Goal: Task Accomplishment & Management: Use online tool/utility

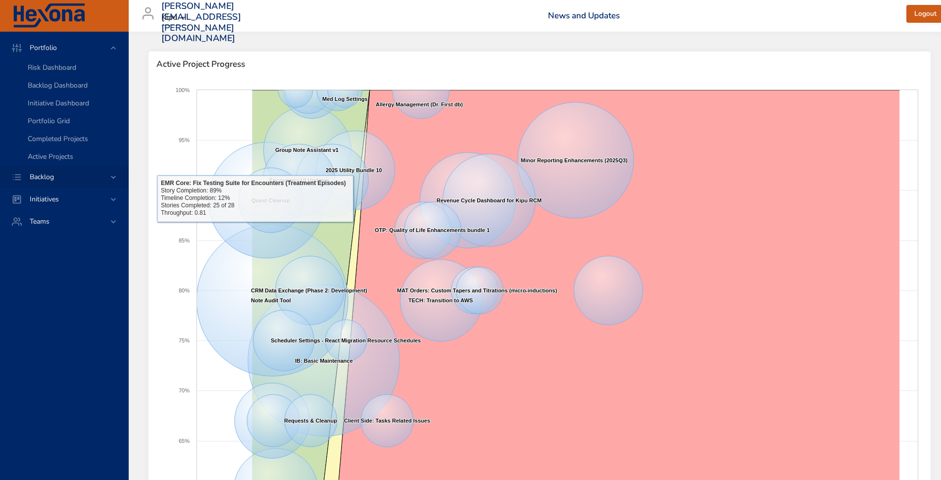
click at [59, 180] on span "Backlog" at bounding box center [42, 176] width 40 height 9
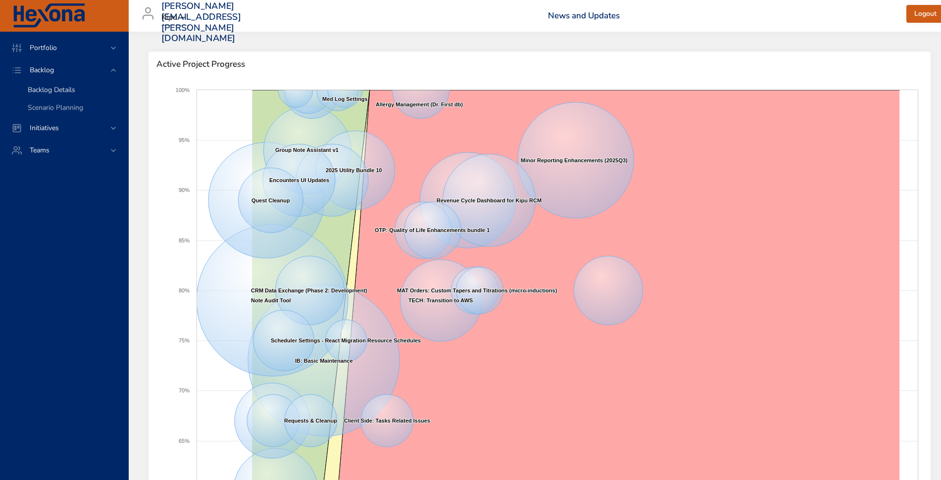
click at [44, 94] on span "Backlog Details" at bounding box center [52, 89] width 48 height 9
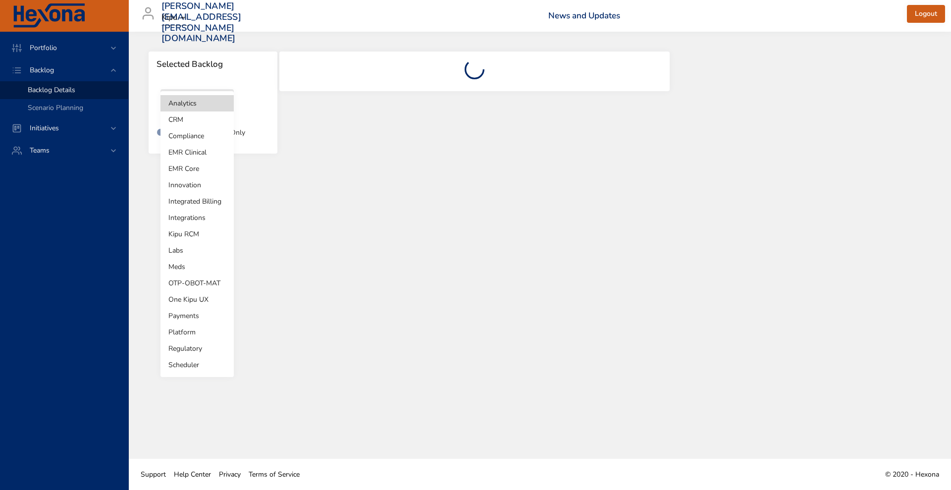
click at [199, 102] on body "Portfolio Backlog Backlog Details Scenario Planning Initiatives Teams [PERSON_N…" at bounding box center [475, 245] width 951 height 490
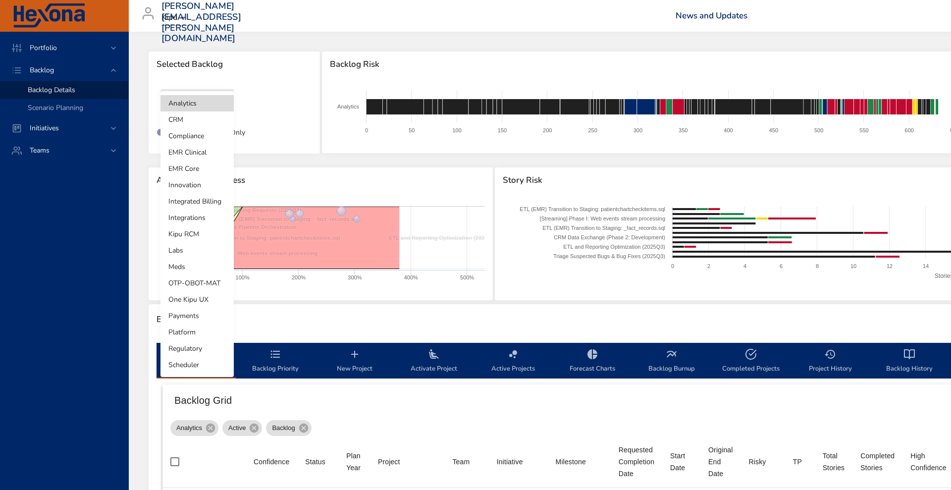
click at [203, 194] on li "Integrated Billing" at bounding box center [196, 201] width 73 height 16
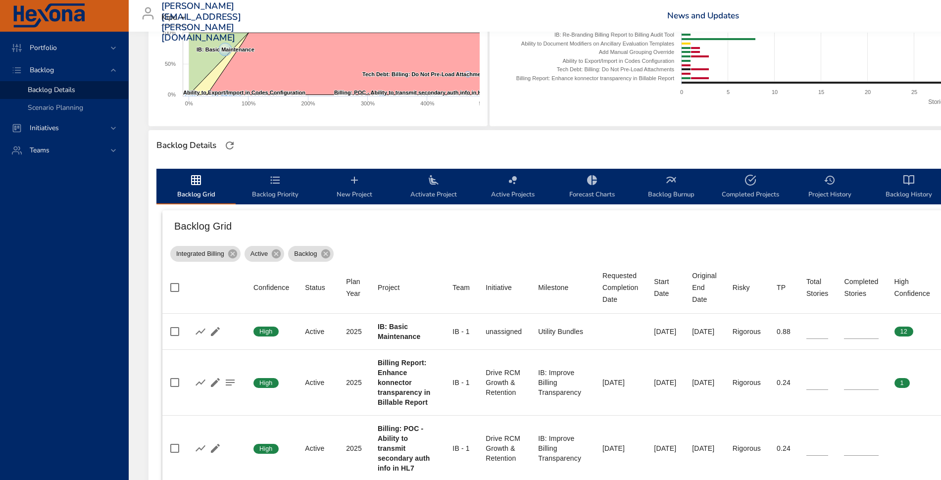
scroll to position [173, 0]
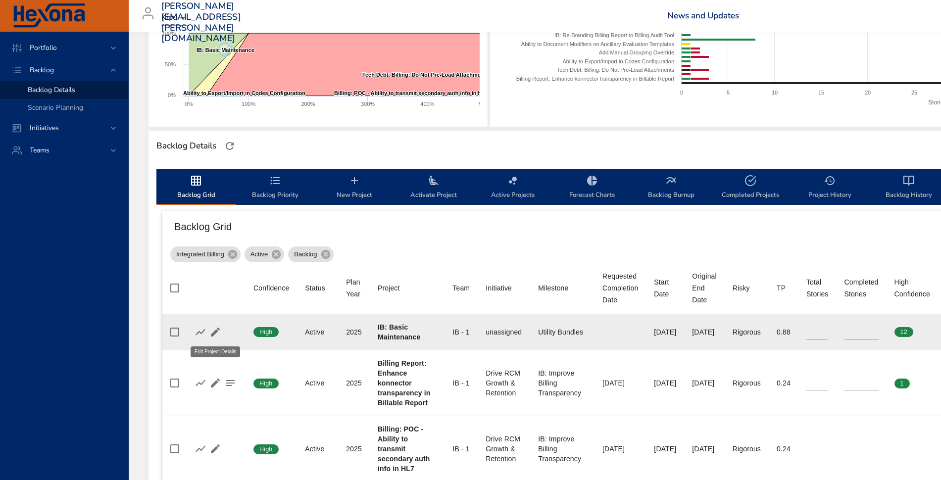
click at [217, 331] on icon "button" at bounding box center [215, 332] width 9 height 9
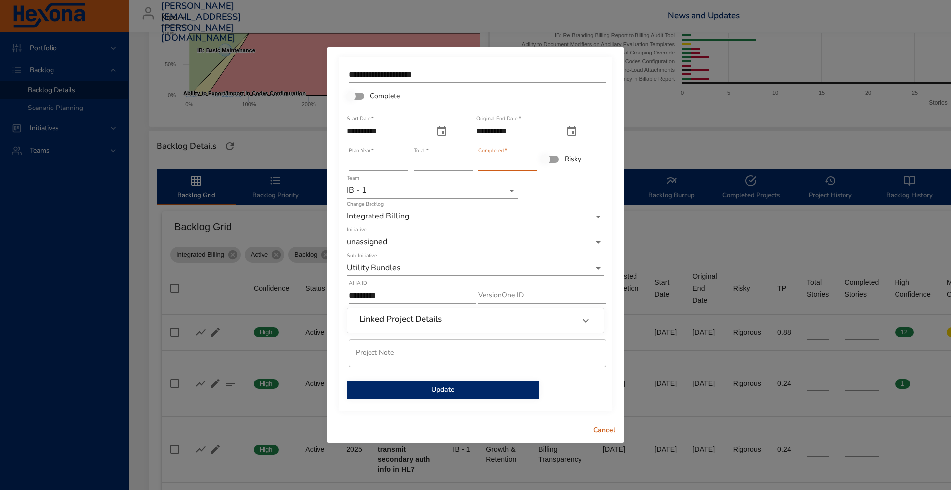
click at [533, 160] on input "**" at bounding box center [507, 163] width 59 height 16
type input "**"
click at [533, 160] on input "**" at bounding box center [507, 163] width 59 height 16
click at [475, 383] on button "Update" at bounding box center [443, 390] width 193 height 18
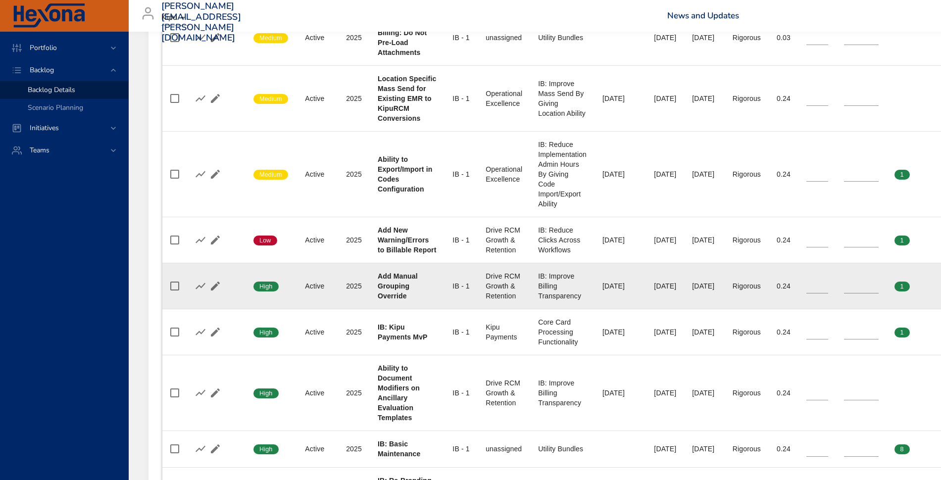
scroll to position [643, 0]
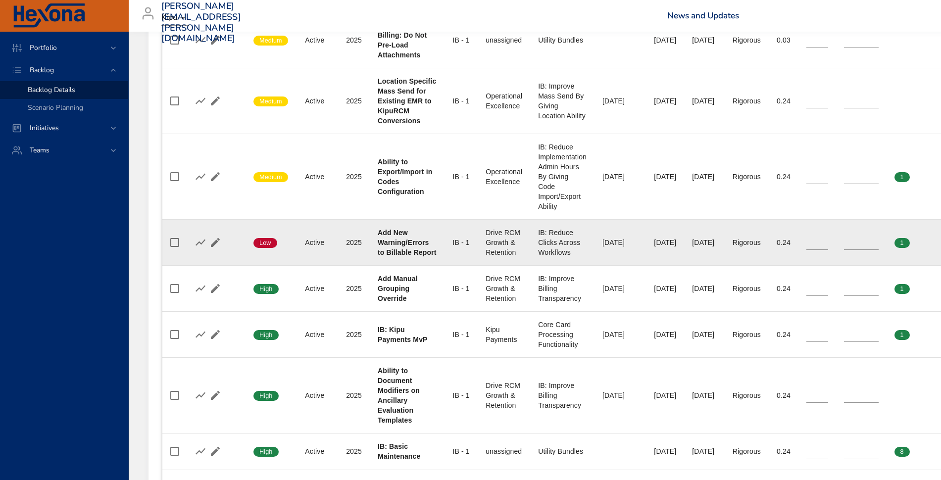
click at [666, 248] on div "[DATE]" at bounding box center [665, 243] width 22 height 10
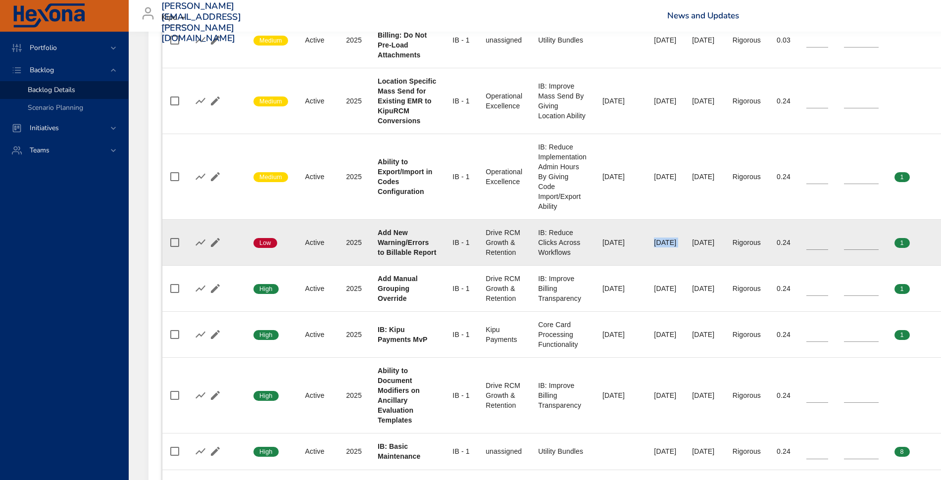
click at [666, 248] on div "[DATE]" at bounding box center [665, 243] width 22 height 10
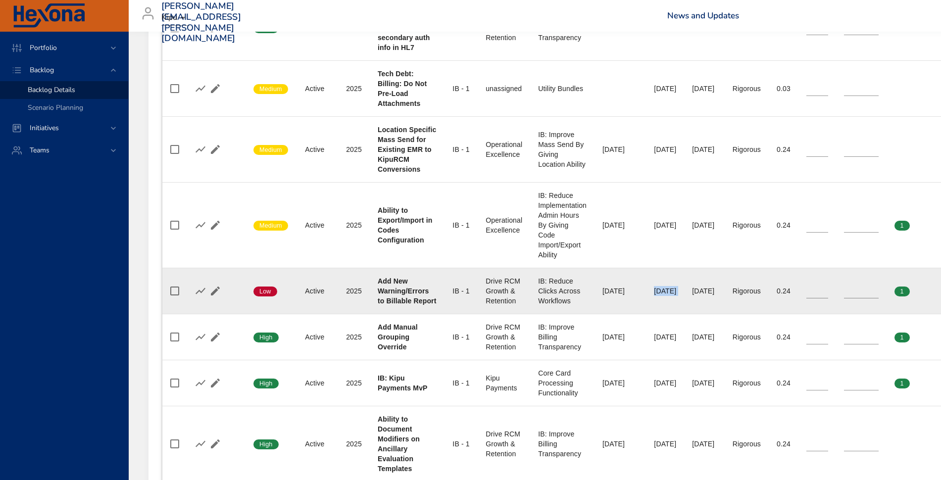
scroll to position [564, 0]
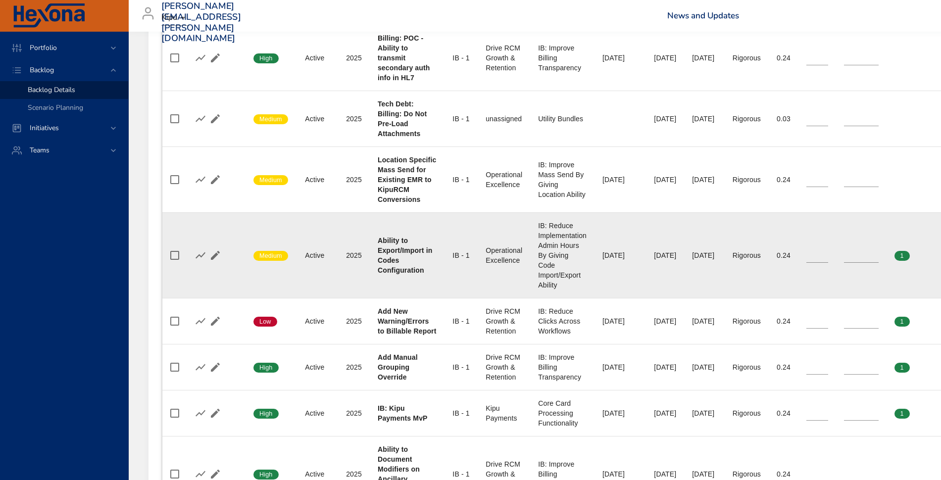
click at [666, 260] on div "[DATE]" at bounding box center [665, 256] width 22 height 10
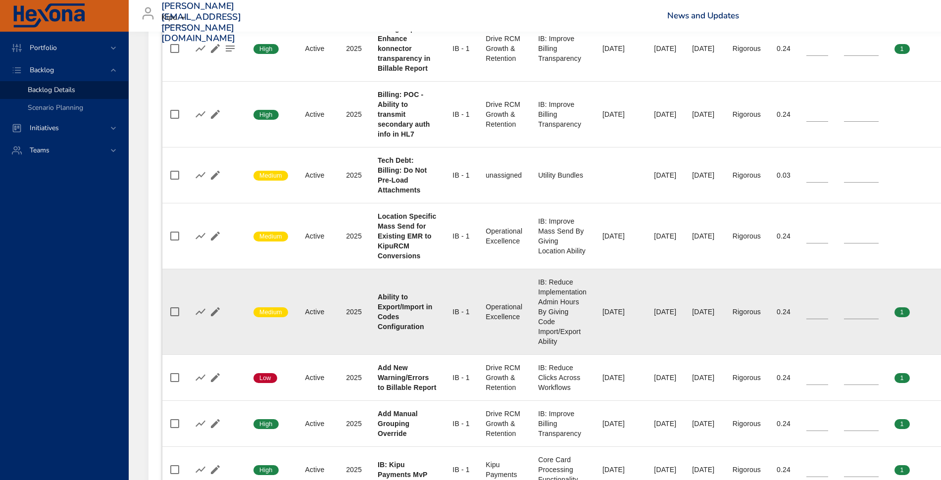
scroll to position [508, 0]
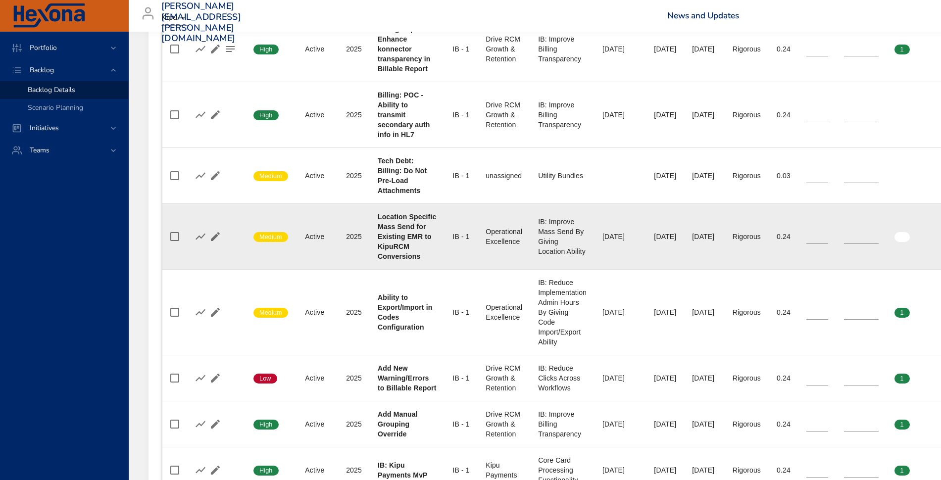
click at [665, 268] on td "Start Date [DATE]" at bounding box center [665, 237] width 38 height 66
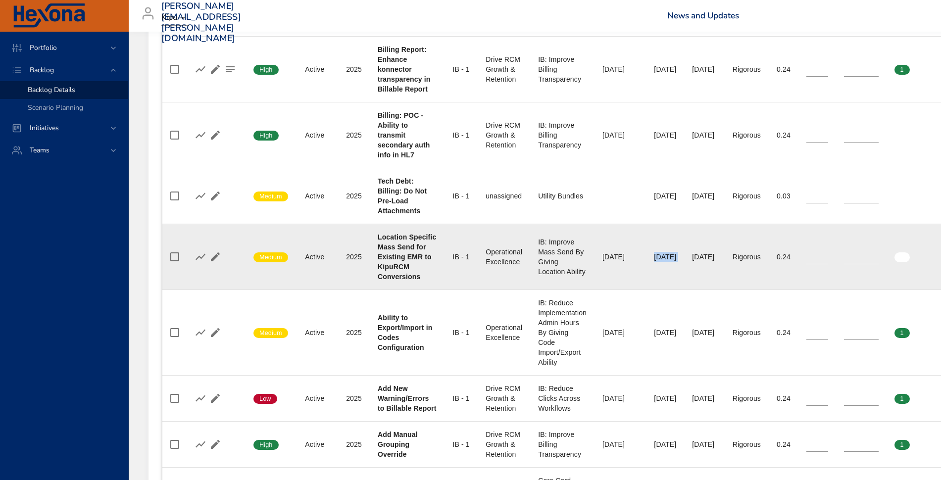
scroll to position [453, 0]
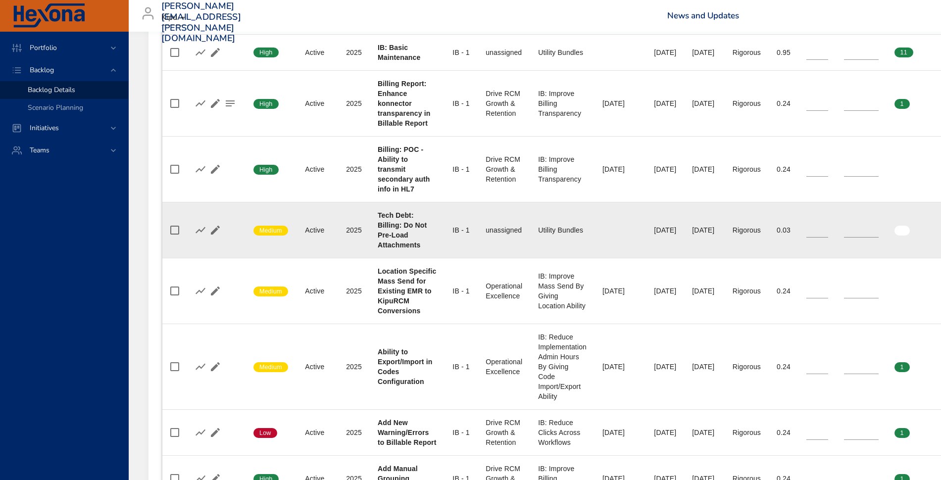
click at [662, 235] on div "[DATE]" at bounding box center [665, 230] width 22 height 10
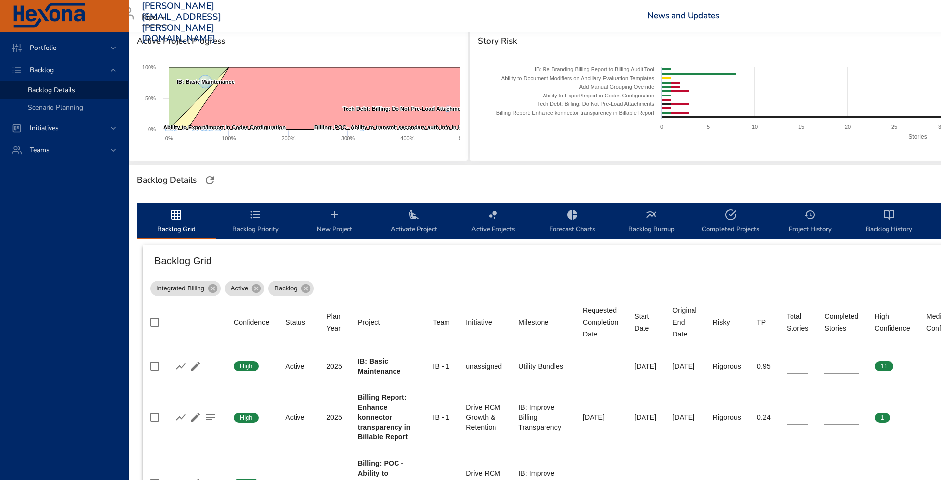
scroll to position [91, 20]
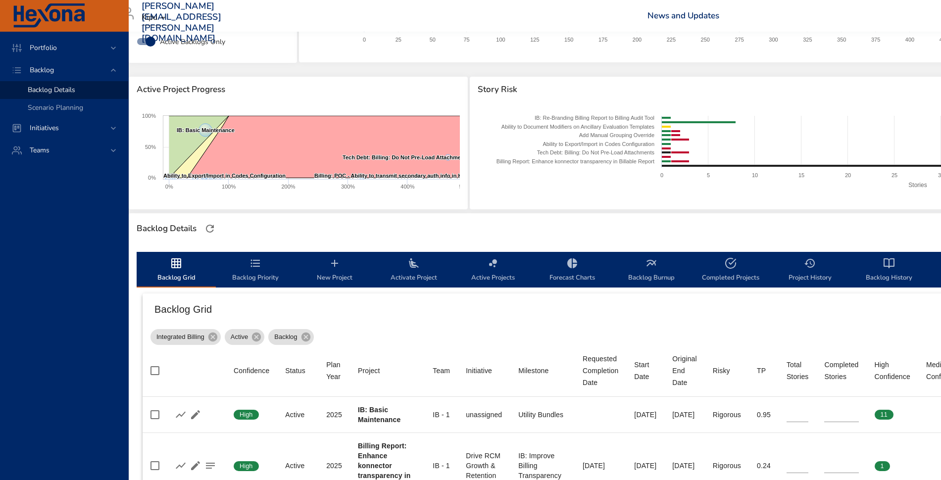
drag, startPoint x: 247, startPoint y: 293, endPoint x: 165, endPoint y: 518, distance: 239.6
click at [165, 390] on html "Portfolio Backlog Backlog Details Scenario Planning Initiatives Teams [PERSON_N…" at bounding box center [450, 149] width 941 height 480
click at [250, 271] on span "Backlog Priority" at bounding box center [255, 270] width 67 height 26
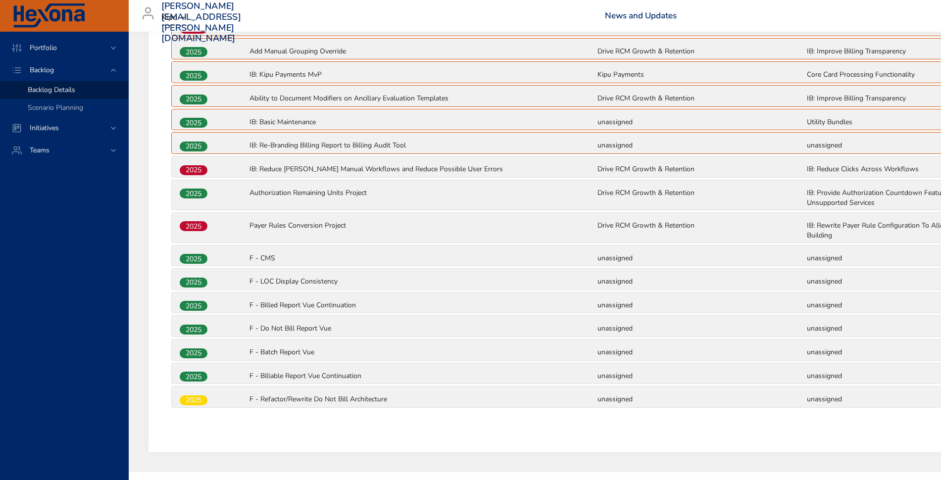
scroll to position [554, 0]
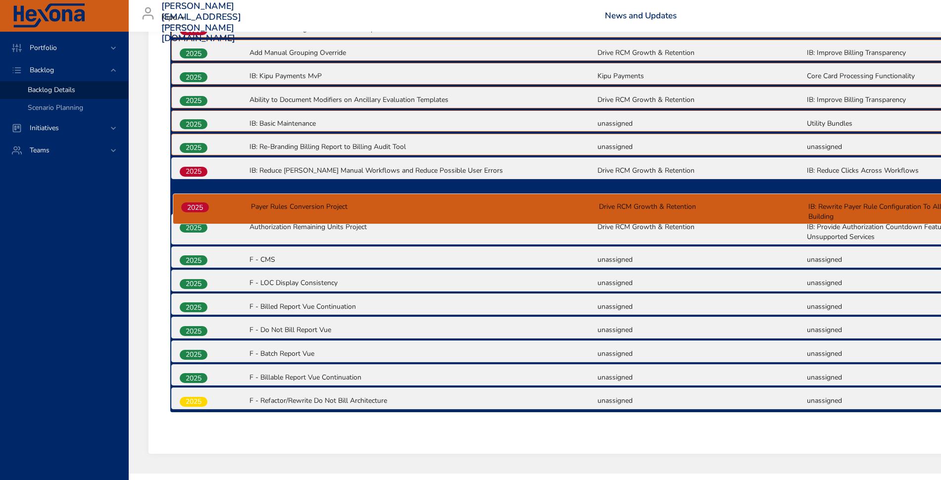
drag, startPoint x: 193, startPoint y: 228, endPoint x: 195, endPoint y: 200, distance: 27.8
click at [195, 200] on div "2025 IB: Basic Maintenance unassigned Utility Bundles 2025 Billing Report: Enha…" at bounding box center [596, 138] width 853 height 548
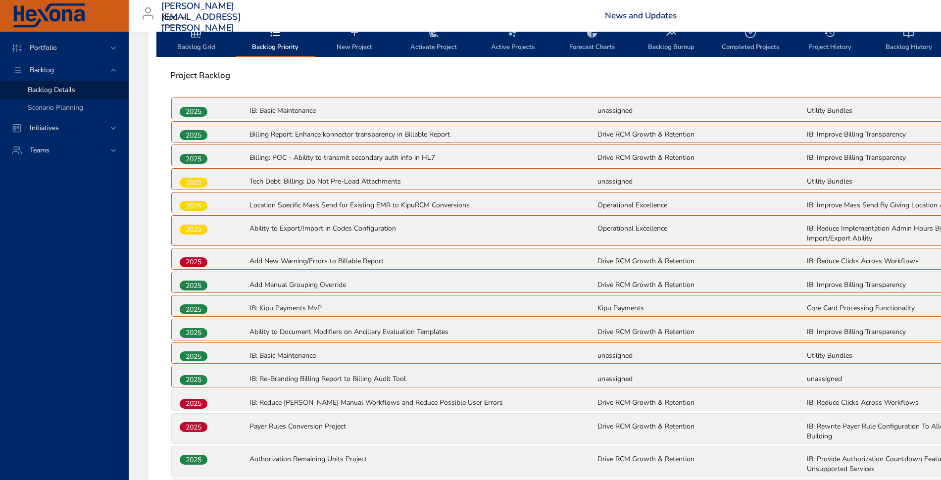
scroll to position [321, 0]
